Goal: Task Accomplishment & Management: Complete application form

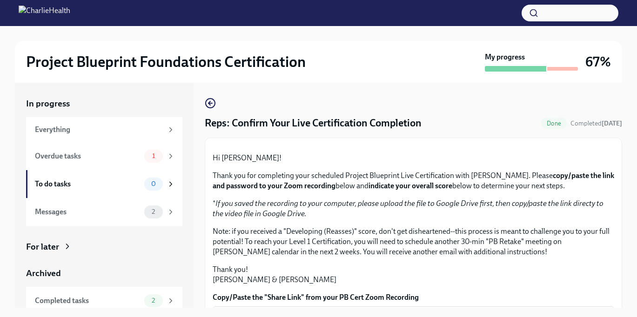
click at [569, 74] on div "Project Blueprint Foundations Certification My progress 67%" at bounding box center [318, 62] width 607 height 42
click at [568, 65] on div "My progress" at bounding box center [531, 62] width 93 height 20
click at [551, 122] on span "Done" at bounding box center [554, 123] width 26 height 7
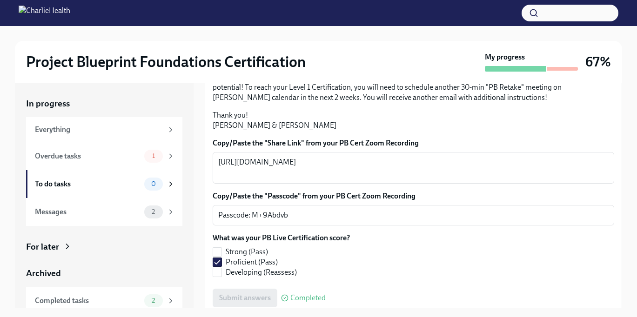
scroll to position [258, 0]
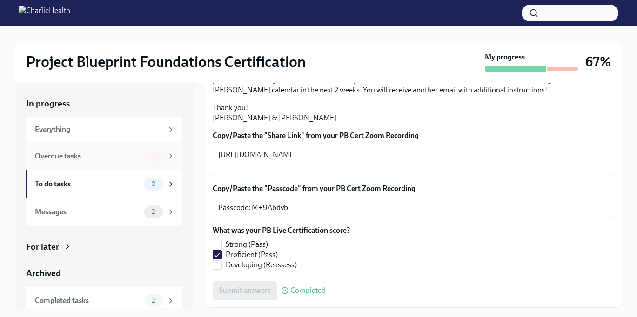
click at [72, 153] on div "Overdue tasks" at bounding box center [88, 156] width 106 height 10
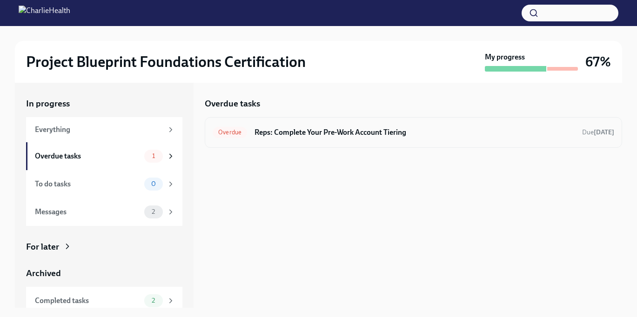
click at [312, 124] on div "Overdue Reps: Complete Your Pre-Work Account Tiering Due [DATE]" at bounding box center [413, 132] width 417 height 31
click at [309, 142] on div "Overdue Reps: Complete Your Pre-Work Account Tiering Due [DATE]" at bounding box center [413, 132] width 417 height 31
click at [309, 128] on h6 "Reps: Complete Your Pre-Work Account Tiering" at bounding box center [414, 132] width 320 height 10
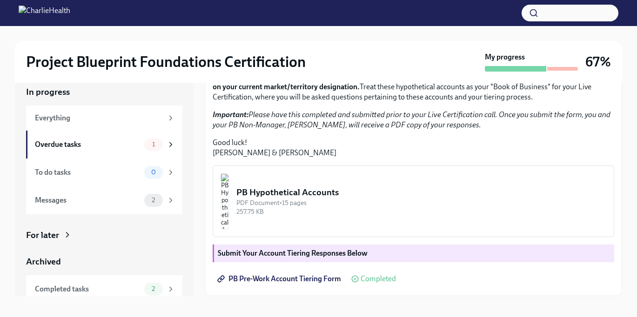
scroll to position [17, 0]
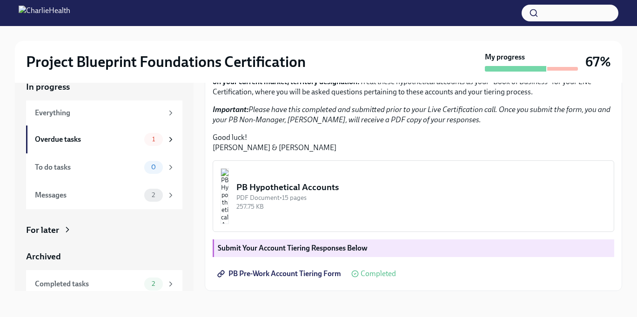
click at [232, 294] on div "In progress Everything Overdue tasks 1 To do tasks 0 Messages 2 For later Archi…" at bounding box center [318, 186] width 607 height 240
click at [355, 247] on strong "Submit Your Account Tiering Responses Below" at bounding box center [293, 248] width 150 height 9
click at [128, 287] on div "Completed tasks" at bounding box center [88, 284] width 106 height 10
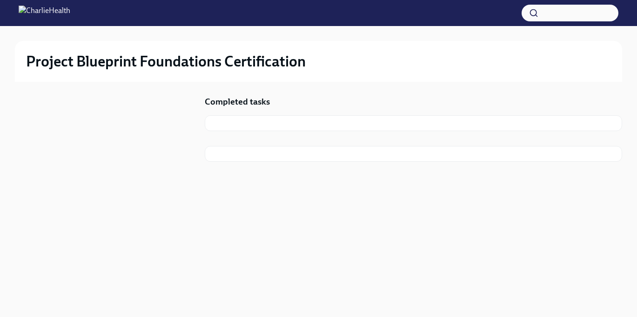
scroll to position [2, 0]
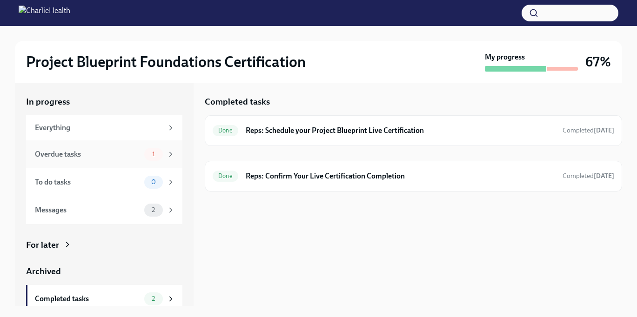
click at [100, 144] on div "Overdue tasks 1" at bounding box center [104, 155] width 156 height 28
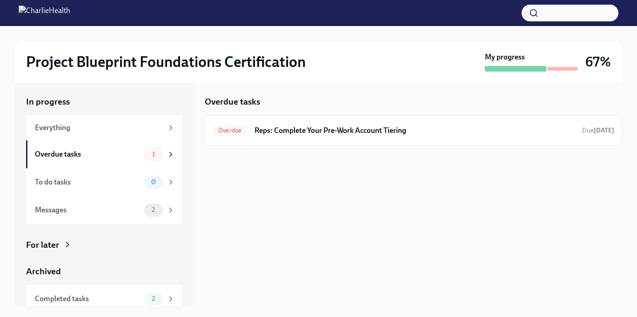
click at [327, 226] on div "Overdue tasks Overdue Reps: Complete Your Pre-Work Account Tiering Due [DATE]" at bounding box center [413, 193] width 417 height 225
click at [53, 123] on div "Everything" at bounding box center [99, 128] width 128 height 10
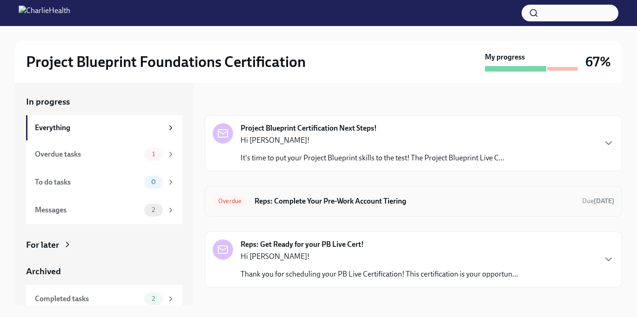
click at [302, 208] on div "Overdue Reps: Complete Your Pre-Work Account Tiering Due [DATE]" at bounding box center [414, 201] width 402 height 15
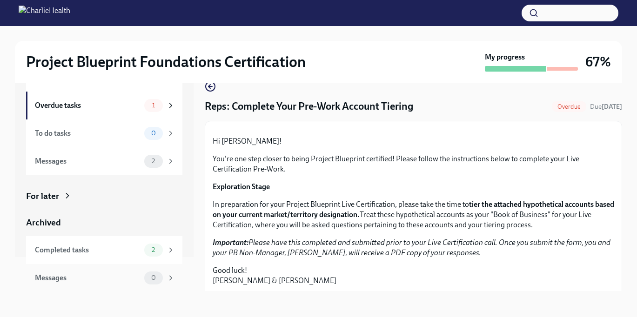
scroll to position [35, 0]
click at [80, 261] on div "Completed tasks 2" at bounding box center [104, 249] width 156 height 28
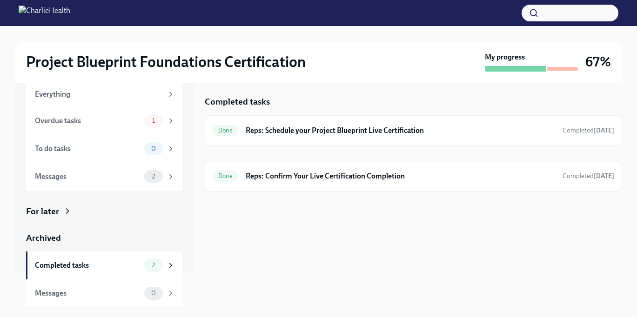
scroll to position [35, 0]
